Goal: Find specific page/section: Find specific page/section

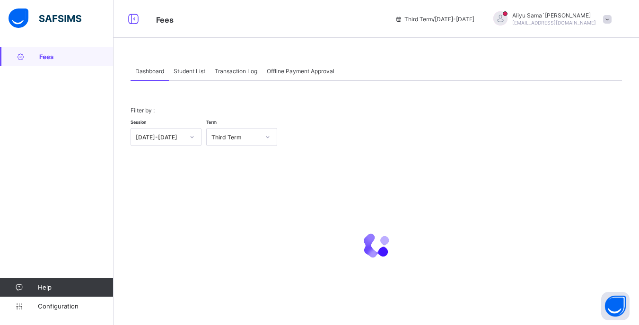
click at [199, 74] on span "Student List" at bounding box center [190, 71] width 32 height 7
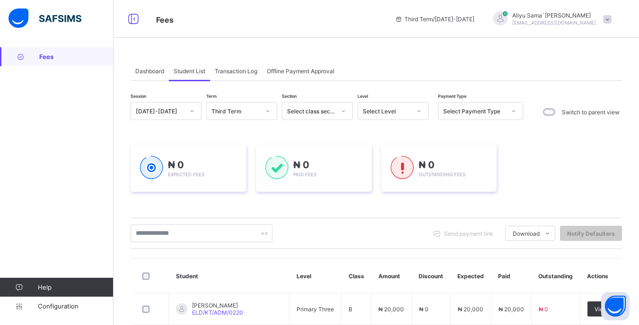
click at [159, 75] on div "Dashboard" at bounding box center [149, 70] width 38 height 19
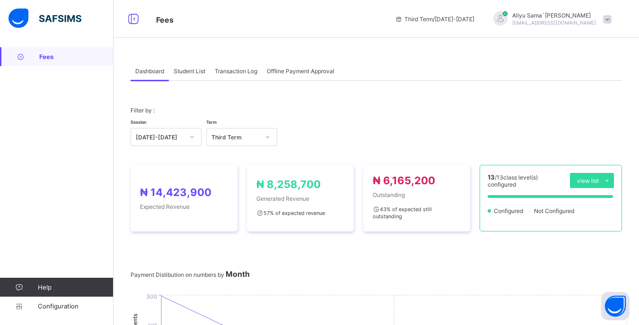
click at [197, 74] on span "Student List" at bounding box center [190, 71] width 32 height 7
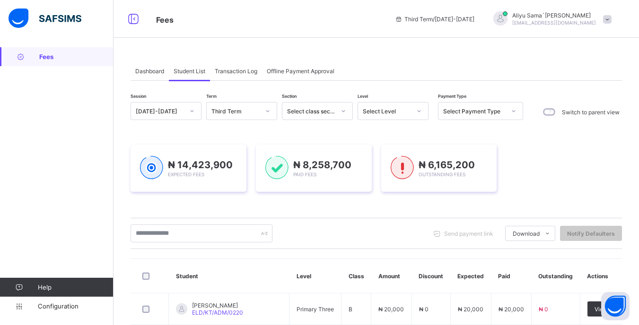
click at [397, 115] on div "Select Level" at bounding box center [384, 110] width 52 height 13
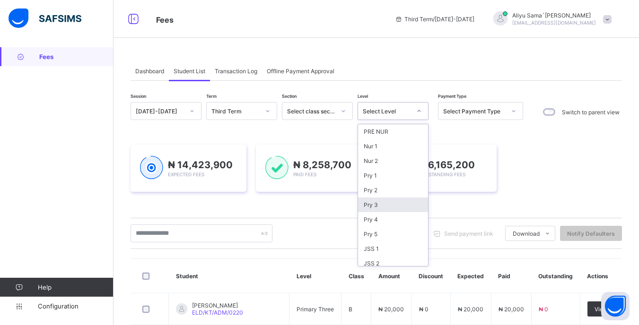
click at [370, 199] on div "Pry 3" at bounding box center [393, 205] width 70 height 15
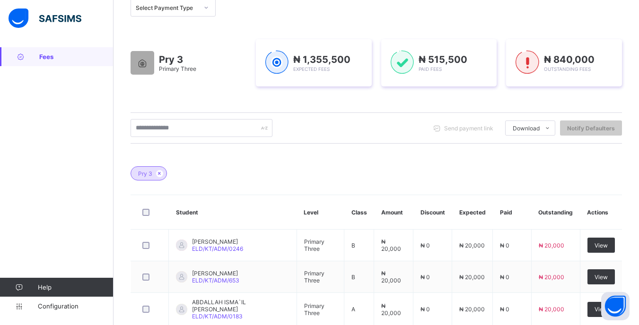
scroll to position [142, 0]
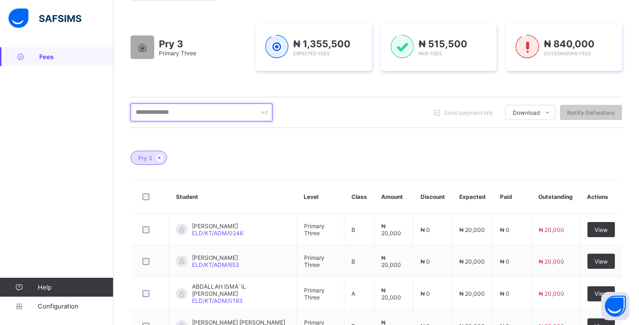
click at [192, 115] on input "text" at bounding box center [201, 113] width 142 height 18
click at [377, 165] on div "Pry 3" at bounding box center [375, 153] width 491 height 33
click at [400, 156] on div "Pry 3" at bounding box center [375, 153] width 491 height 33
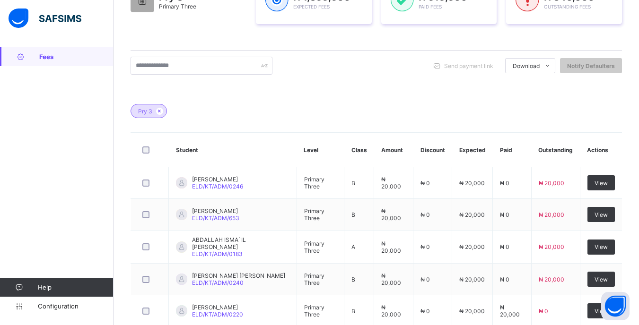
scroll to position [189, 0]
click at [195, 68] on input "text" at bounding box center [201, 65] width 142 height 18
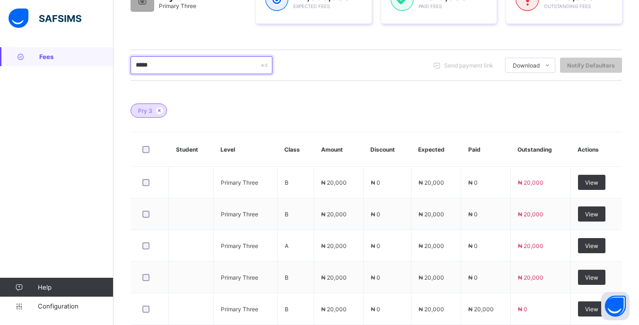
type input "******"
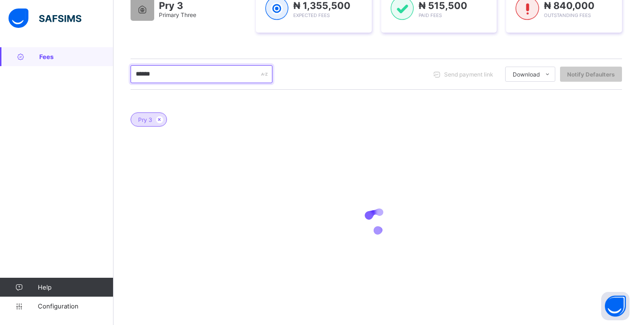
scroll to position [180, 0]
